Goal: Understand site structure: Understand site structure

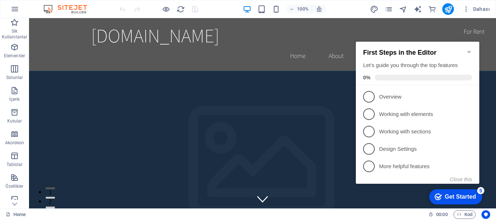
drag, startPoint x: 493, startPoint y: 76, endPoint x: 73, endPoint y: 21, distance: 423.2
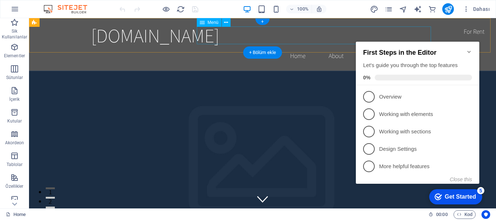
click at [220, 47] on nav "Home About Service Contact" at bounding box center [262, 56] width 343 height 18
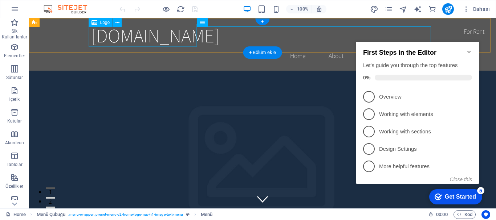
click at [159, 37] on div "[DOMAIN_NAME]" at bounding box center [262, 35] width 343 height 23
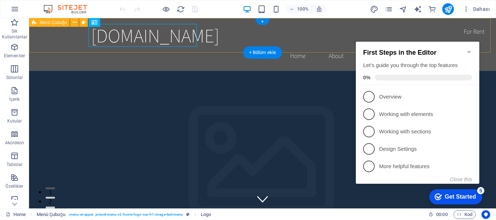
click at [73, 37] on div "[DOMAIN_NAME] Home About Service Contact" at bounding box center [262, 44] width 467 height 53
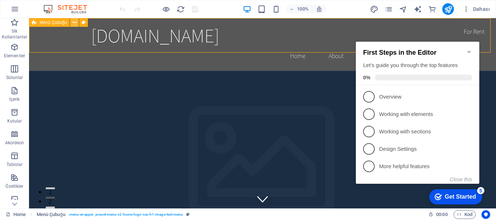
click at [75, 23] on icon at bounding box center [75, 23] width 4 height 8
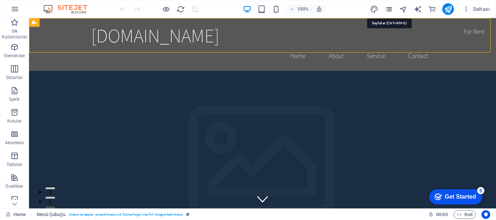
click at [393, 9] on icon "pages" at bounding box center [389, 9] width 8 height 8
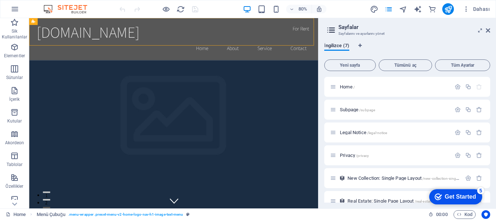
click at [485, 31] on header "Sayfalar Sayfalarını ve ayarlarını yönet" at bounding box center [408, 27] width 165 height 19
click at [486, 31] on icon at bounding box center [488, 31] width 4 height 6
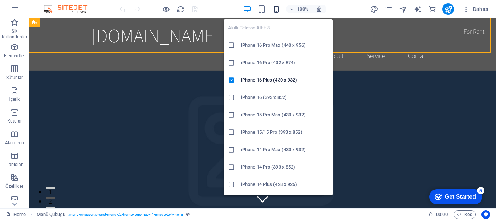
click at [272, 10] on icon "button" at bounding box center [276, 9] width 8 height 8
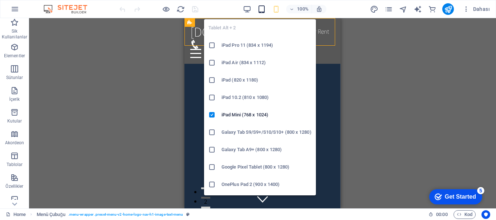
click at [261, 8] on icon "button" at bounding box center [262, 9] width 8 height 8
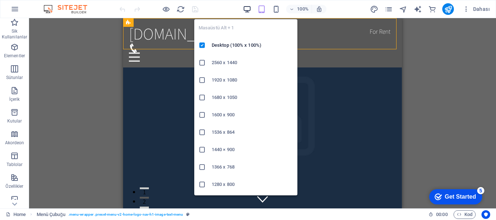
click at [247, 8] on icon "button" at bounding box center [247, 9] width 8 height 8
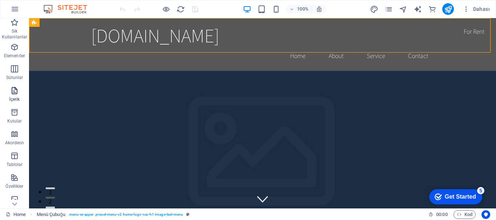
click at [12, 95] on icon "button" at bounding box center [14, 90] width 9 height 9
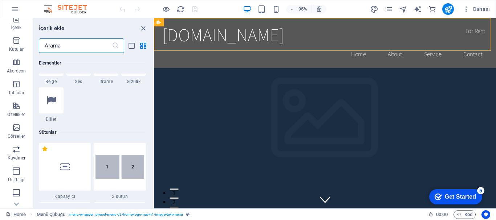
scroll to position [73, 0]
click at [13, 108] on icon "button" at bounding box center [16, 105] width 9 height 9
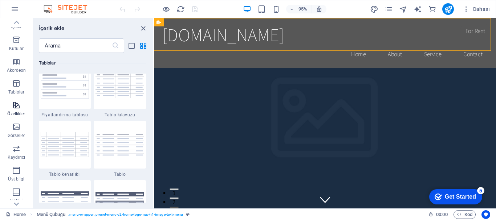
scroll to position [2831, 0]
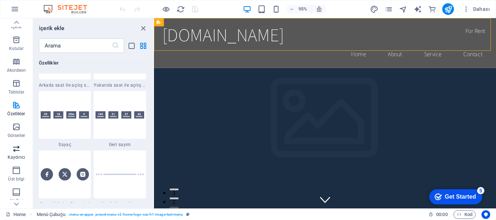
click at [21, 154] on span "Kaydırıcı" at bounding box center [16, 153] width 33 height 17
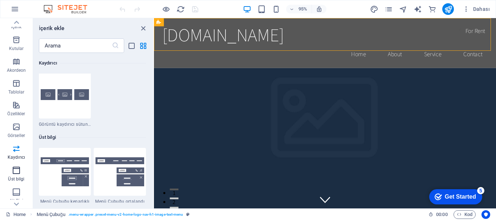
click at [16, 174] on icon "button" at bounding box center [16, 170] width 9 height 9
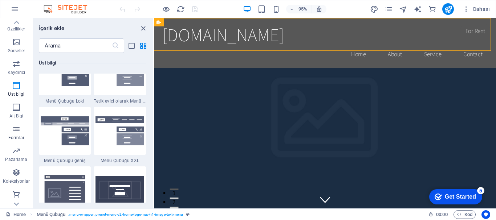
scroll to position [158, 0]
click at [11, 129] on span "Formlar" at bounding box center [16, 133] width 33 height 17
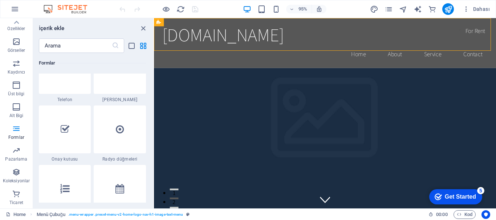
scroll to position [5630, 0]
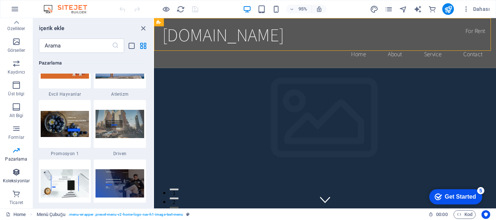
click at [14, 169] on icon "button" at bounding box center [16, 172] width 9 height 9
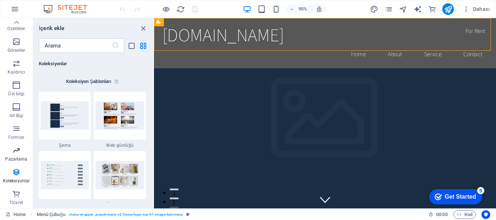
scroll to position [6649, 0]
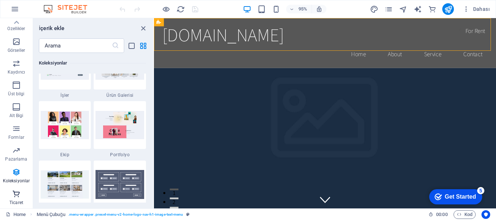
click at [21, 193] on span "Ticaret" at bounding box center [16, 198] width 33 height 17
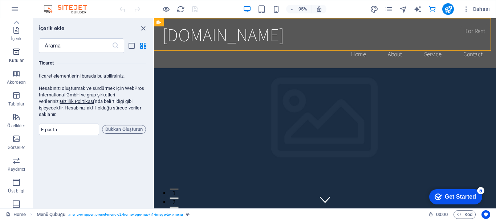
scroll to position [0, 0]
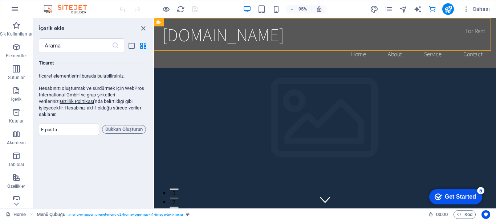
click at [16, 12] on icon "button" at bounding box center [15, 9] width 9 height 9
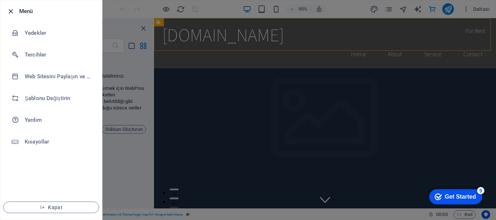
click at [10, 9] on icon "button" at bounding box center [11, 11] width 8 height 8
